Goal: Check status

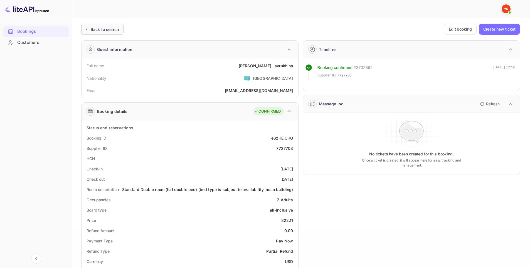
click at [100, 29] on div "Back to search" at bounding box center [105, 29] width 28 height 6
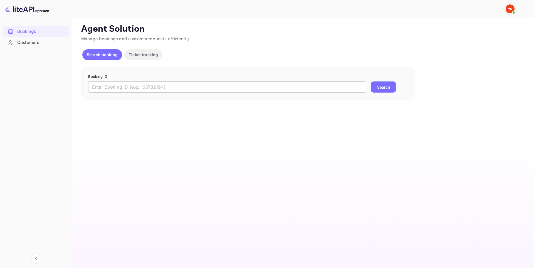
click at [256, 87] on input "text" at bounding box center [227, 87] width 278 height 11
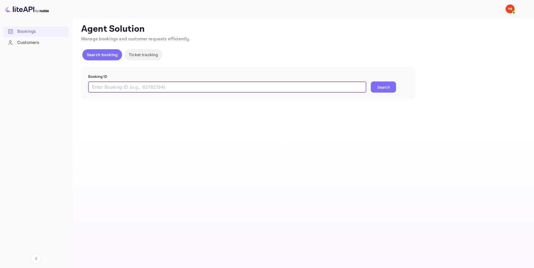
paste input "9318223"
type input "9318223"
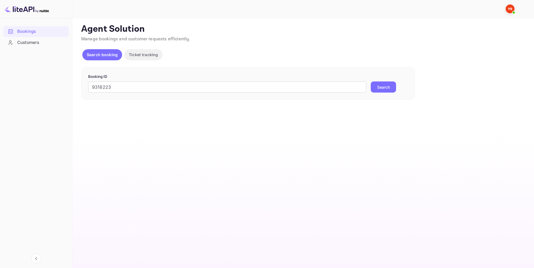
click at [385, 87] on button "Search" at bounding box center [383, 87] width 25 height 11
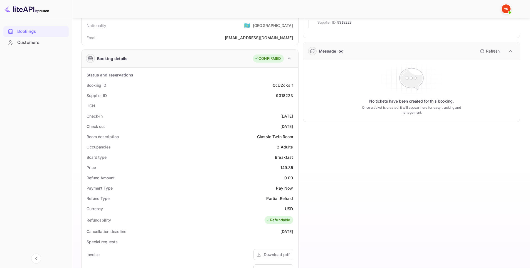
scroll to position [111, 0]
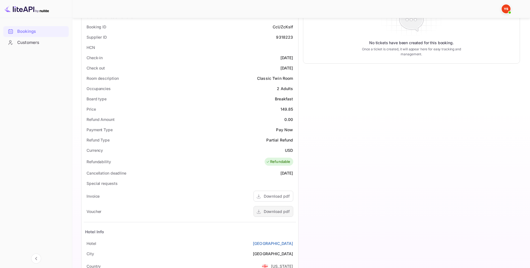
click at [272, 212] on div "Download pdf" at bounding box center [277, 212] width 26 height 6
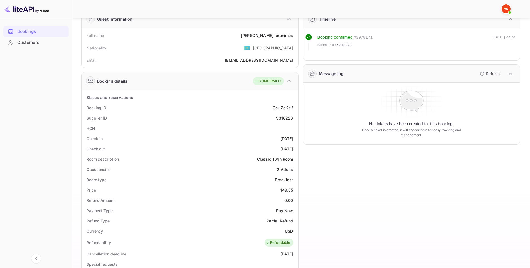
scroll to position [28, 0]
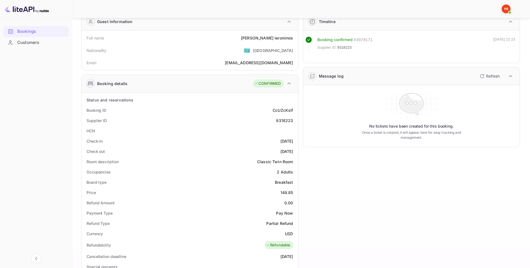
click at [282, 121] on div "9318223" at bounding box center [284, 121] width 17 height 6
copy div "9318223"
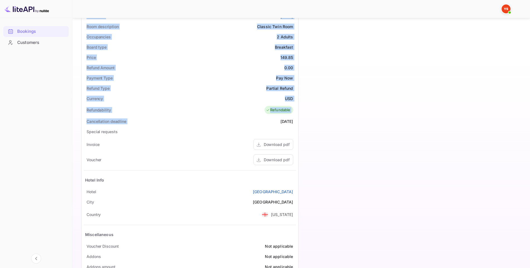
scroll to position [180, 0]
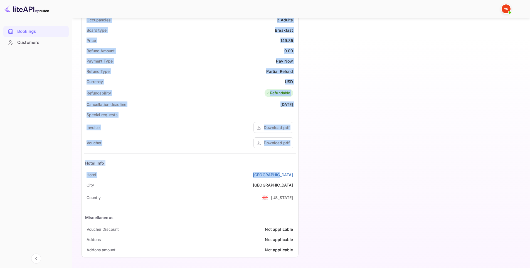
drag, startPoint x: 82, startPoint y: 66, endPoint x: 294, endPoint y: 174, distance: 238.0
click at [294, 174] on div "Guest information Full name [PERSON_NAME] Nationality 🇰🇿 [DEMOGRAPHIC_DATA] Ema…" at bounding box center [188, 59] width 222 height 406
copy div "Full name [PERSON_NAME] Nationality 🇰🇿 [DEMOGRAPHIC_DATA] Email [EMAIL_ADDRESS]…"
